Goal: Information Seeking & Learning: Check status

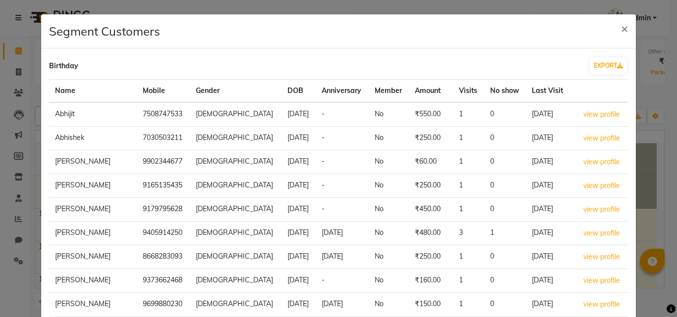
select select "100"
click at [621, 29] on span "×" at bounding box center [624, 28] width 7 height 15
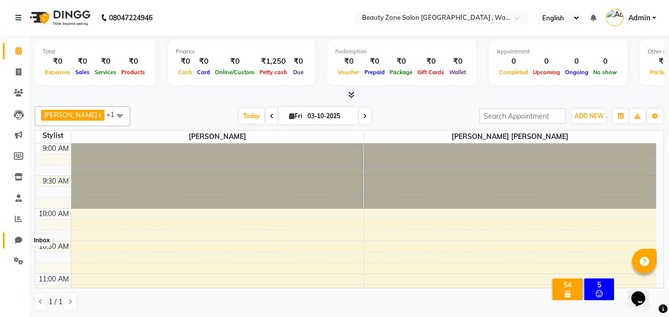
click at [18, 237] on icon at bounding box center [18, 240] width 7 height 7
select select "100"
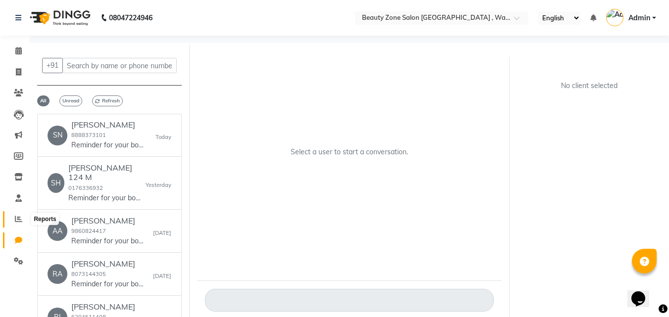
click at [14, 219] on span at bounding box center [18, 219] width 17 height 11
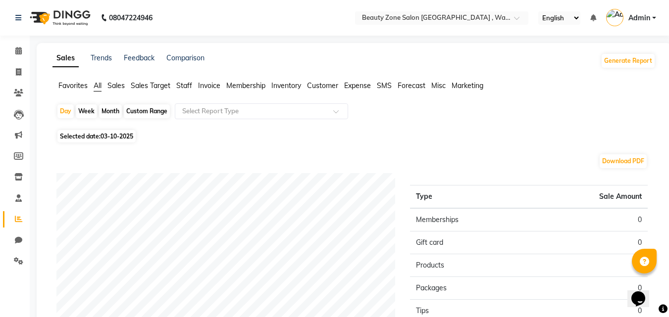
click at [110, 105] on div "Month" at bounding box center [110, 112] width 23 height 14
select select "10"
select select "2025"
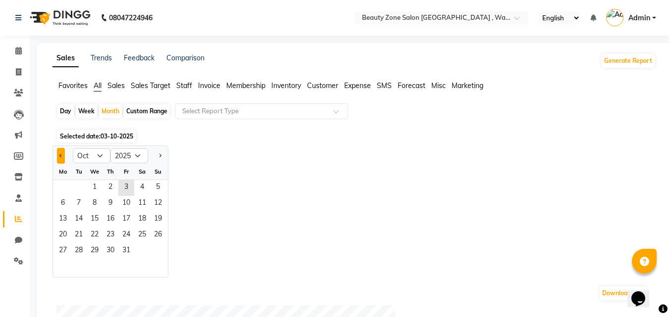
click at [58, 157] on button "Previous month" at bounding box center [61, 156] width 8 height 16
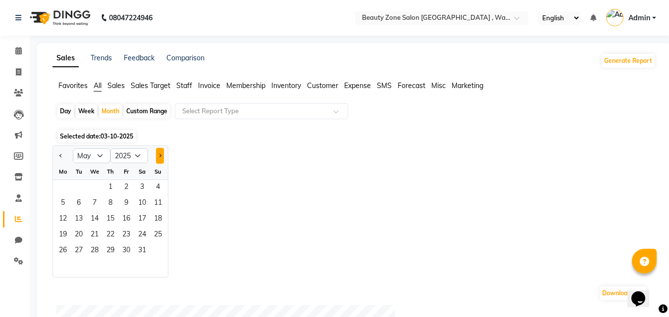
click at [160, 152] on button "Next month" at bounding box center [160, 156] width 8 height 16
select select "6"
click at [162, 219] on span "15" at bounding box center [158, 220] width 16 height 16
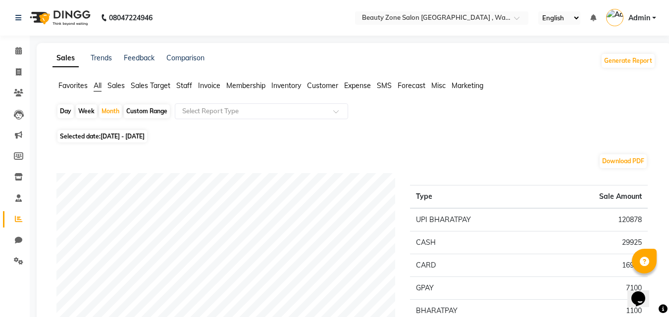
click at [128, 131] on span "Selected date: [DATE] - [DATE]" at bounding box center [102, 136] width 90 height 12
select select "6"
select select "2025"
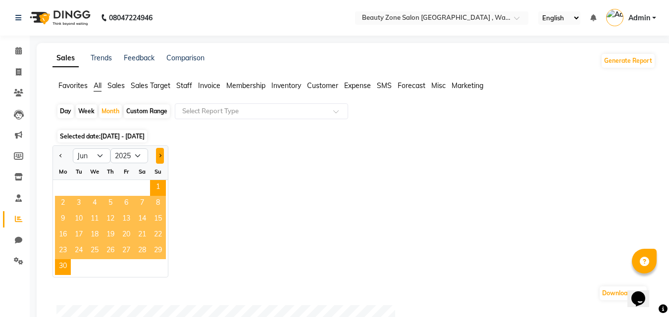
click at [159, 154] on button "Next month" at bounding box center [160, 156] width 8 height 16
select select "7"
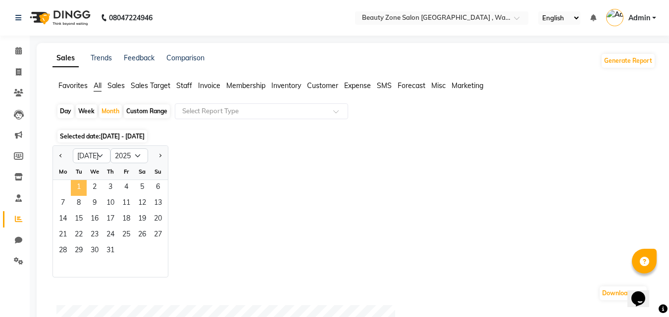
click at [83, 190] on span "1" at bounding box center [79, 188] width 16 height 16
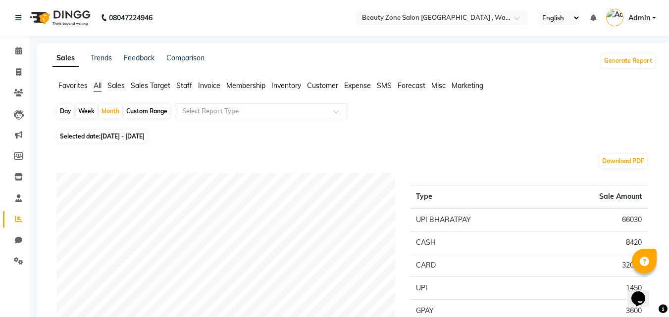
click at [133, 133] on span "[DATE] - [DATE]" at bounding box center [123, 136] width 44 height 7
select select "7"
select select "2025"
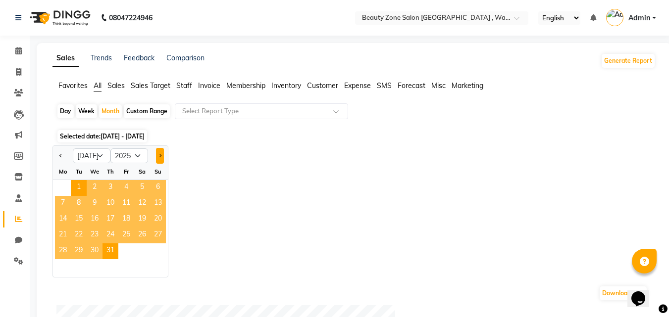
click at [160, 158] on button "Next month" at bounding box center [160, 156] width 8 height 16
select select "8"
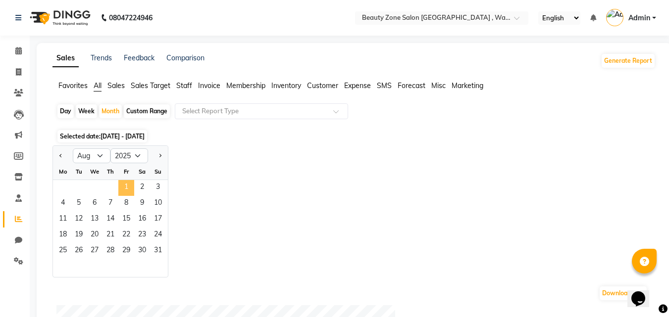
drag, startPoint x: 118, startPoint y: 195, endPoint x: 130, endPoint y: 190, distance: 12.7
click at [130, 190] on span "1" at bounding box center [126, 188] width 16 height 16
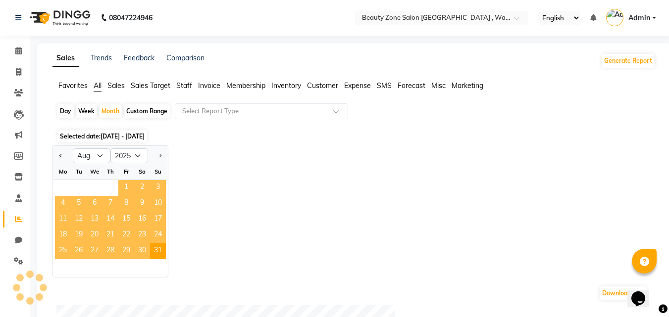
click at [130, 190] on span "1" at bounding box center [126, 188] width 16 height 16
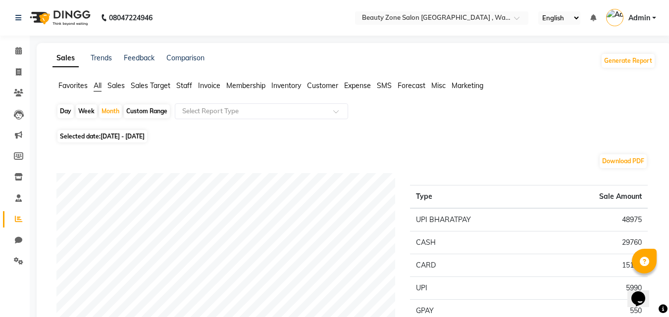
click at [116, 136] on span "[DATE] - [DATE]" at bounding box center [123, 136] width 44 height 7
select select "8"
select select "2025"
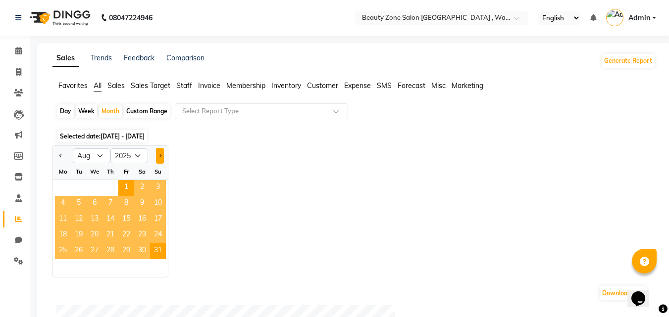
click at [159, 161] on button "Next month" at bounding box center [160, 156] width 8 height 16
select select "9"
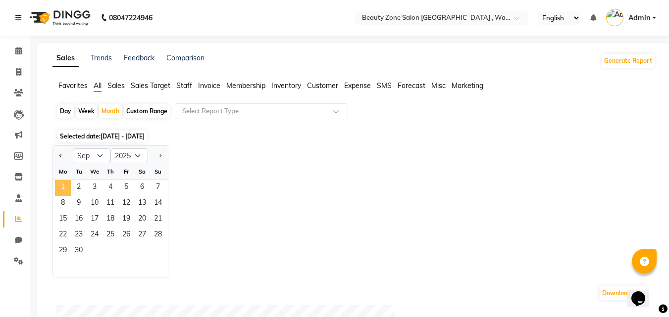
click at [62, 186] on span "1" at bounding box center [63, 188] width 16 height 16
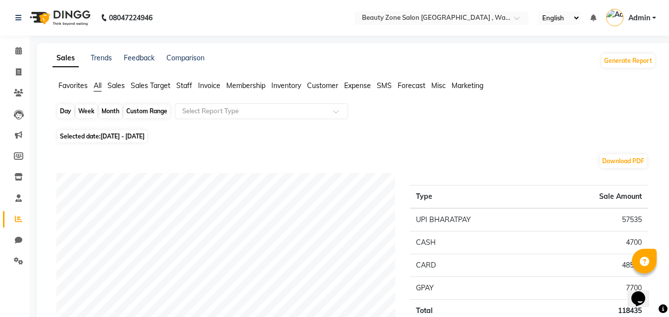
click at [111, 117] on div "Month" at bounding box center [110, 112] width 23 height 14
select select "9"
select select "2025"
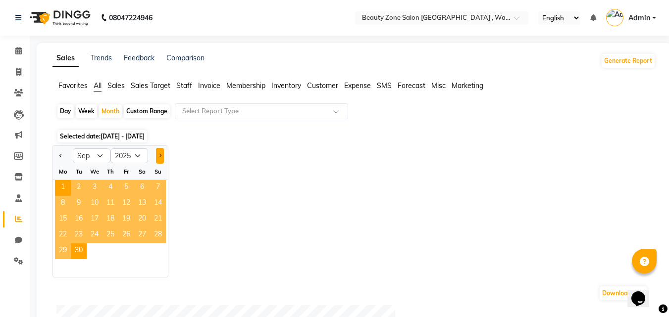
click at [160, 155] on span "Next month" at bounding box center [159, 155] width 3 height 3
select select "10"
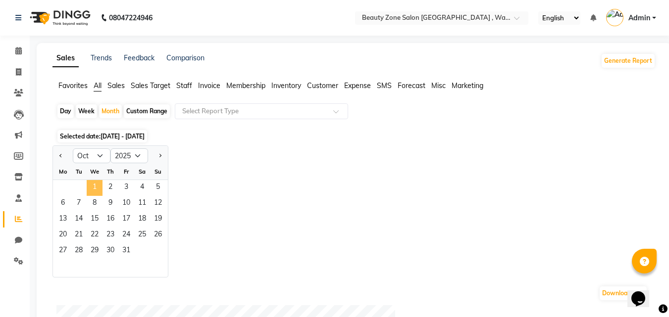
click at [96, 184] on span "1" at bounding box center [95, 188] width 16 height 16
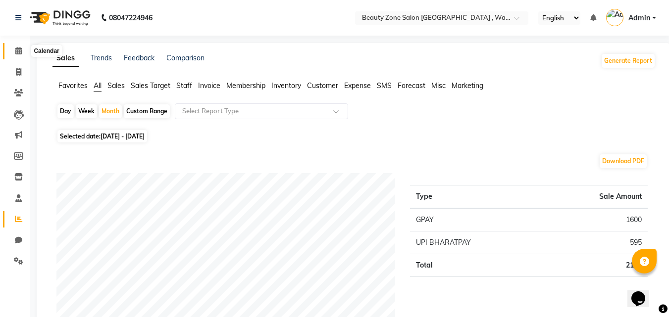
click at [12, 52] on span at bounding box center [18, 51] width 17 height 11
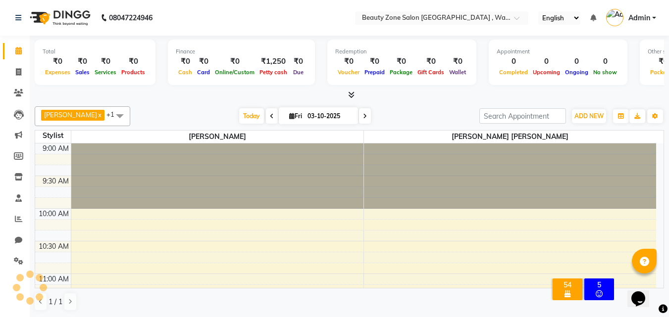
scroll to position [131, 0]
